Goal: Find specific page/section

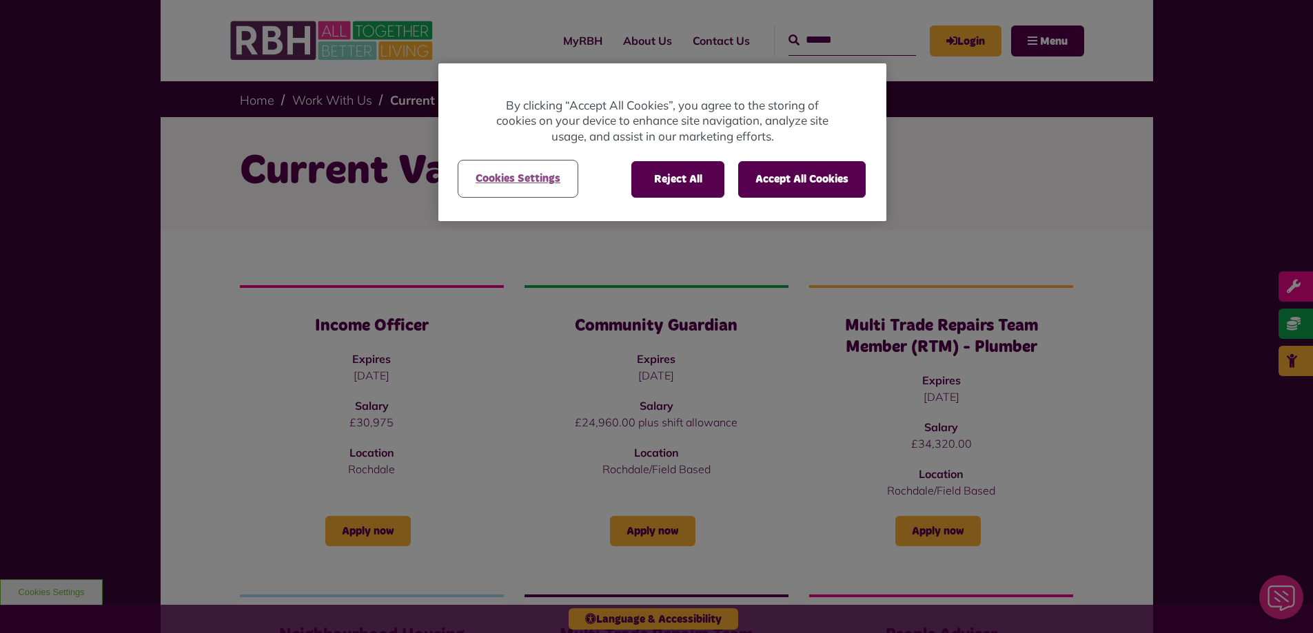
click at [497, 174] on button "Cookies Settings" at bounding box center [518, 178] width 118 height 34
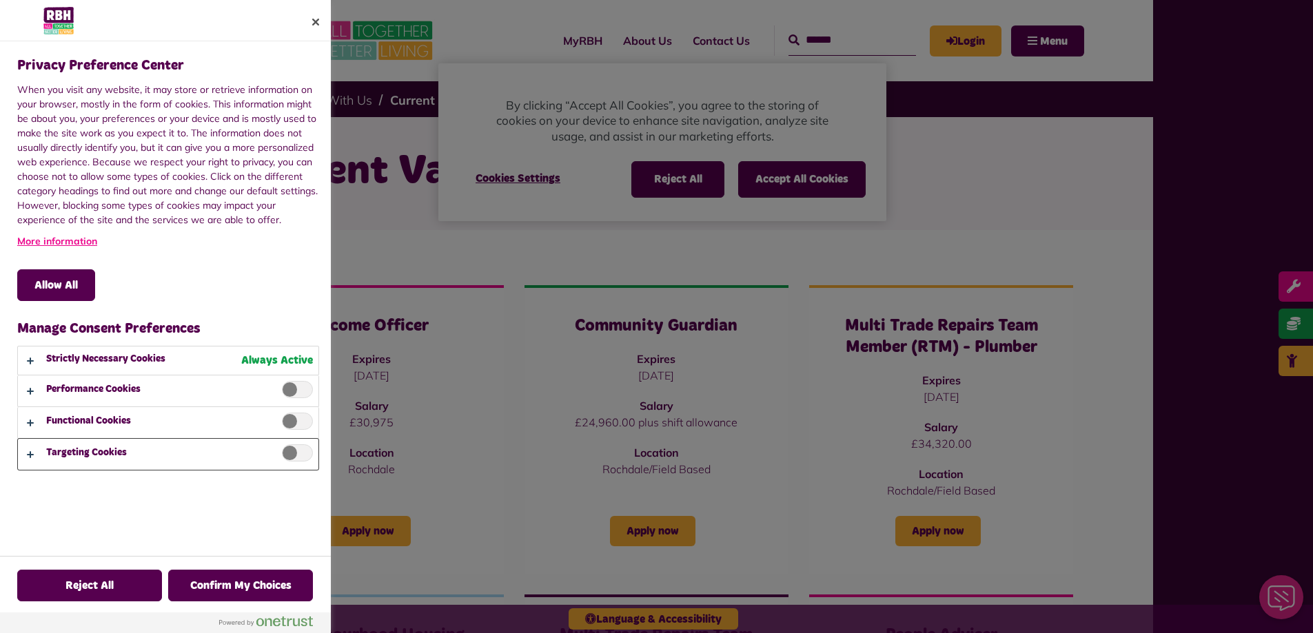
click at [30, 450] on button "Privacy Preference Center" at bounding box center [168, 454] width 301 height 31
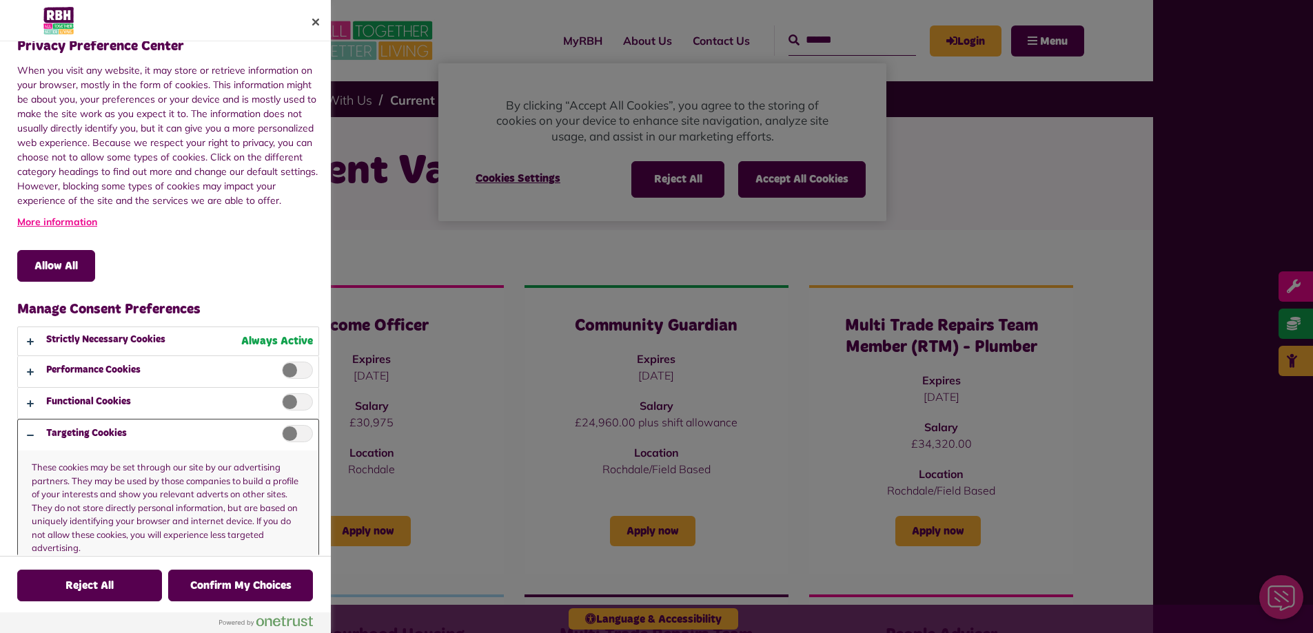
scroll to position [34, 0]
click at [28, 398] on button "Privacy Preference Center" at bounding box center [168, 402] width 301 height 31
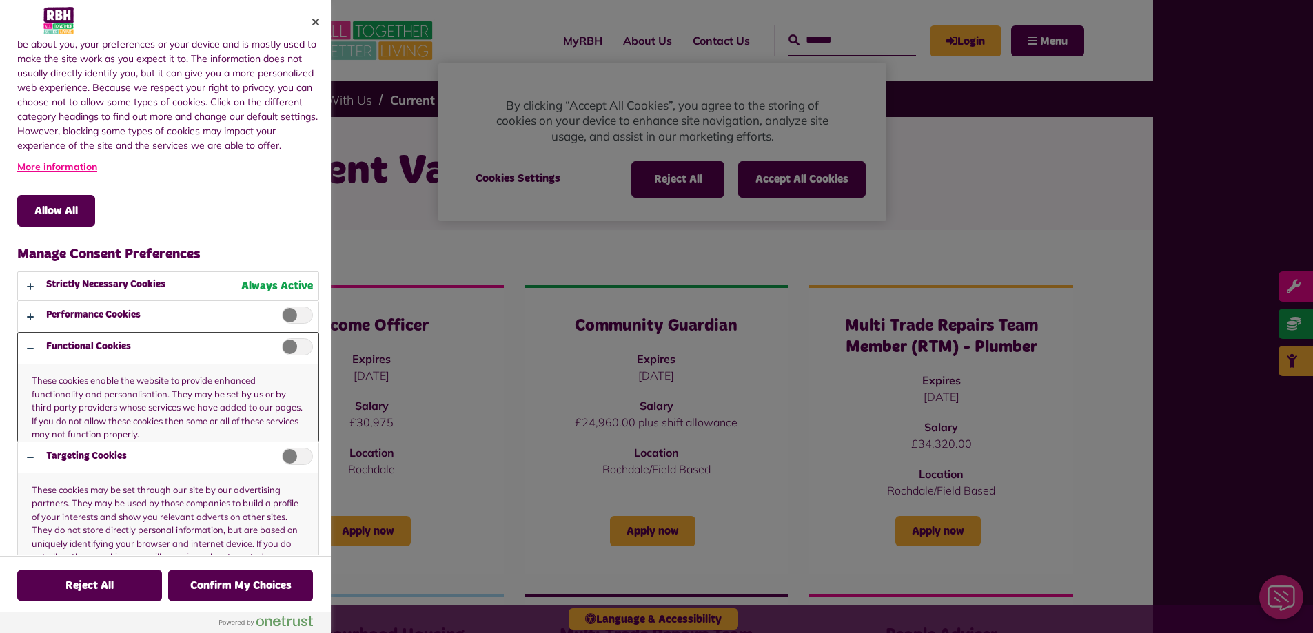
scroll to position [112, 0]
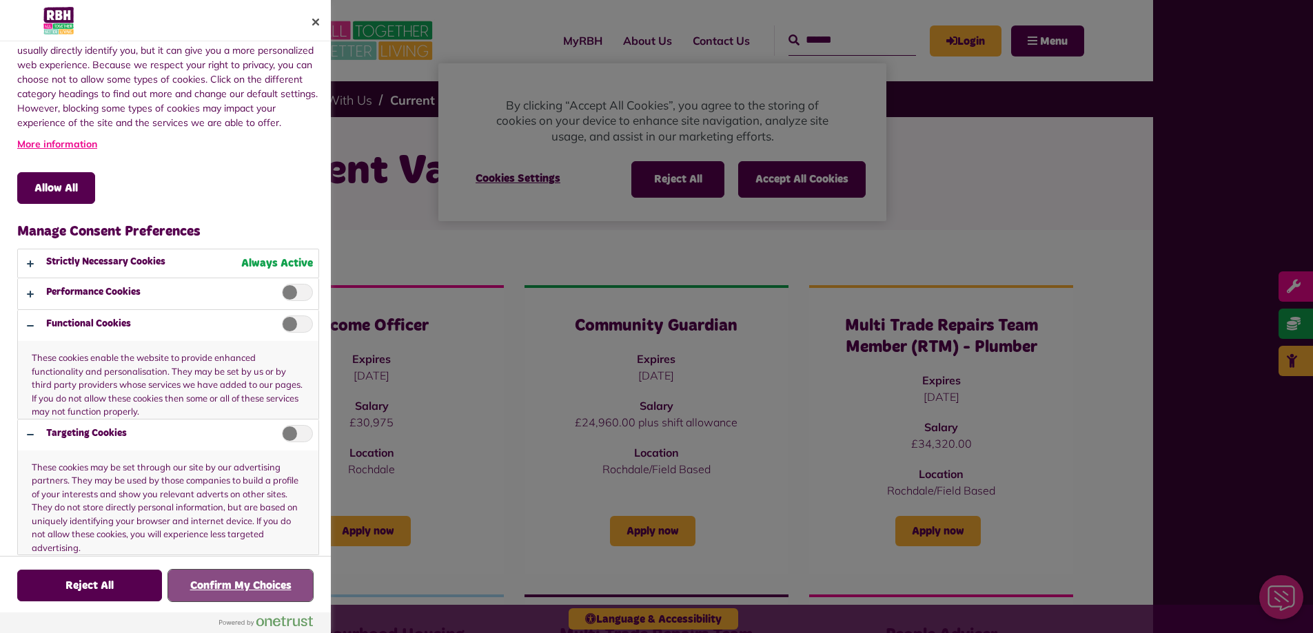
click at [252, 584] on button "Confirm My Choices" at bounding box center [240, 586] width 145 height 32
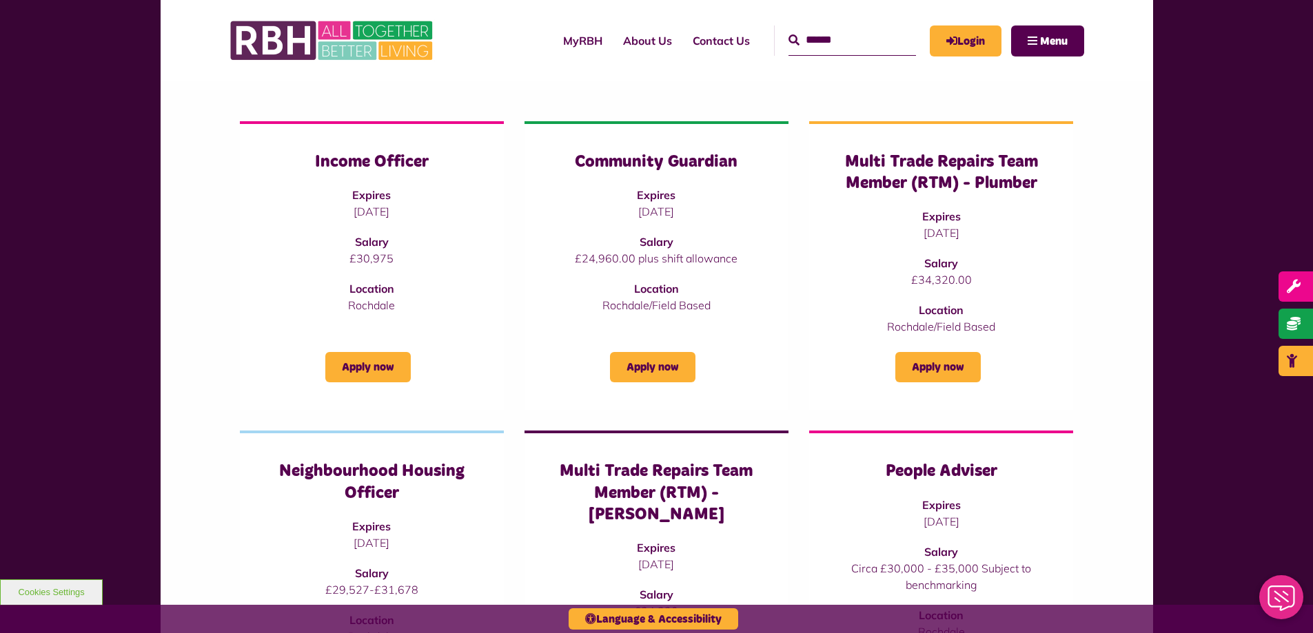
scroll to position [0, 0]
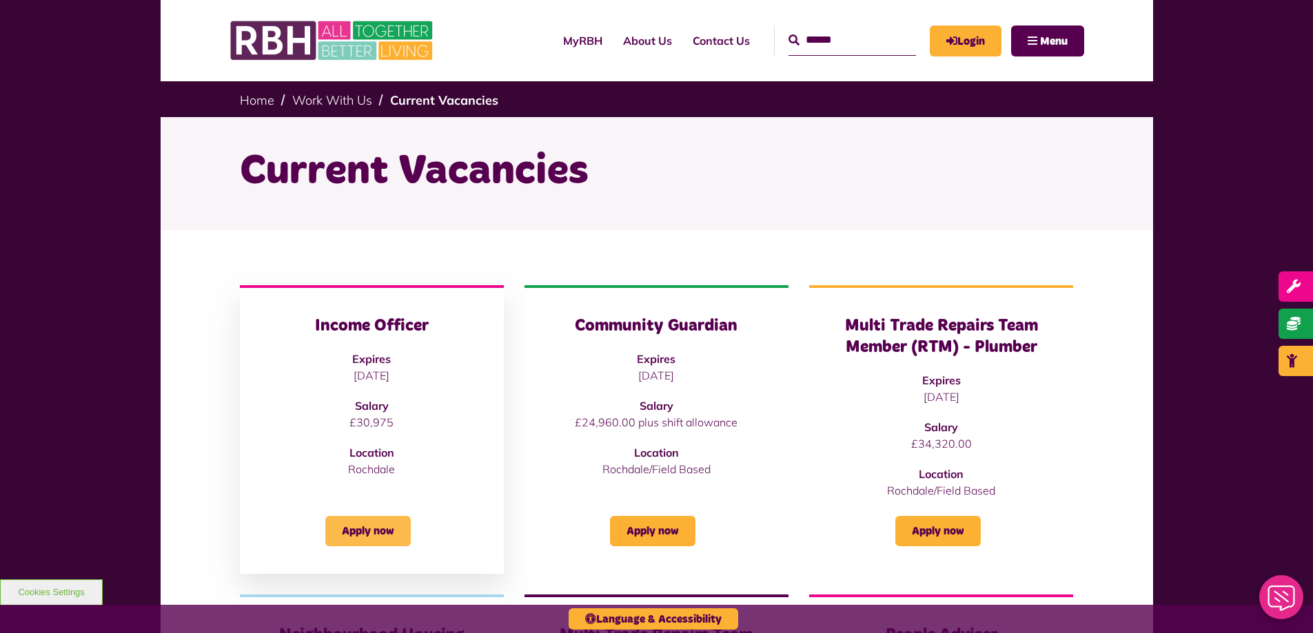
click at [349, 531] on link "Apply now" at bounding box center [367, 531] width 85 height 30
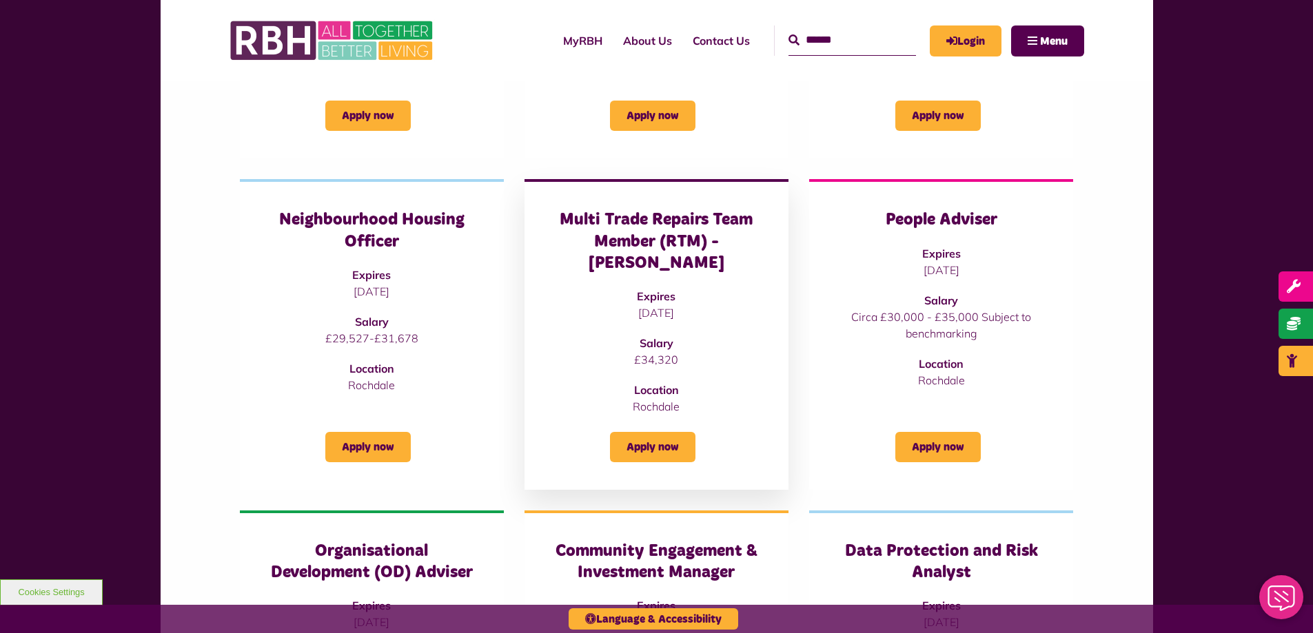
scroll to position [483, 0]
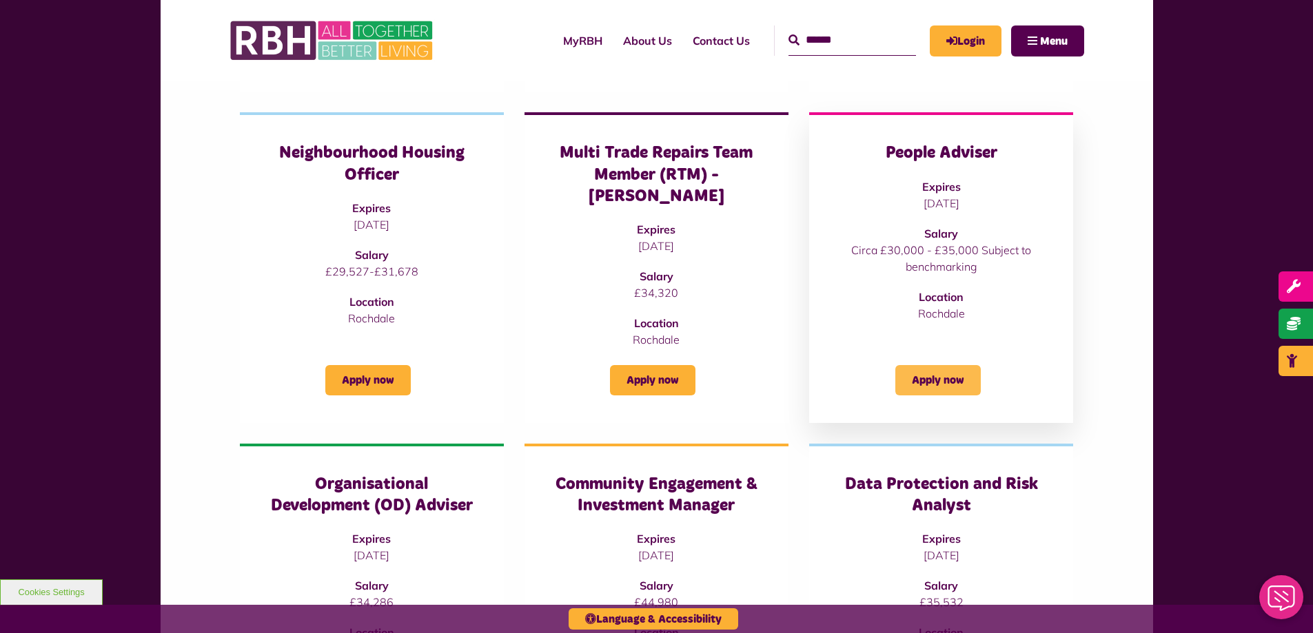
click at [942, 365] on link "Apply now" at bounding box center [937, 380] width 85 height 30
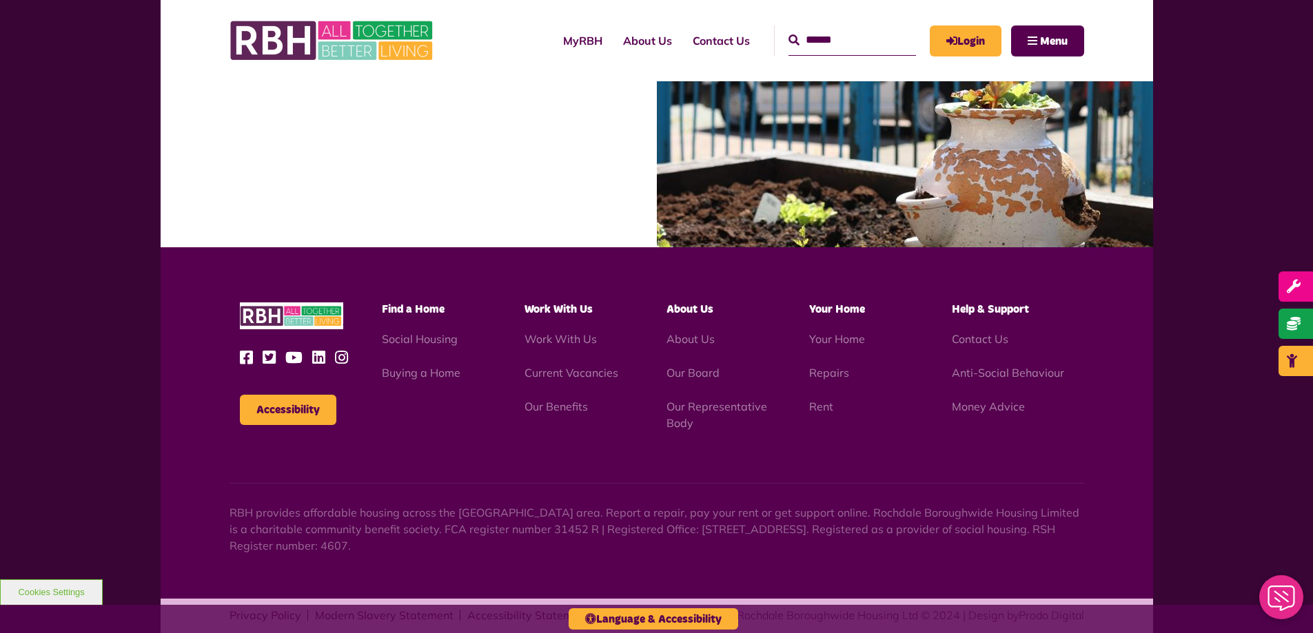
scroll to position [1984, 0]
